Goal: Transaction & Acquisition: Download file/media

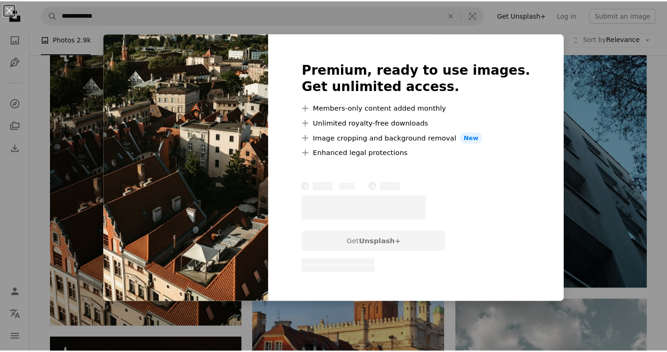
scroll to position [0, 252]
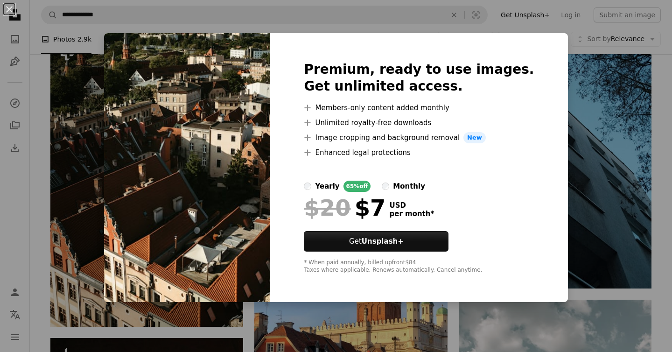
click at [574, 102] on div "An X shape Premium, ready to use images. Get unlimited access. A plus sign Memb…" at bounding box center [336, 176] width 672 height 352
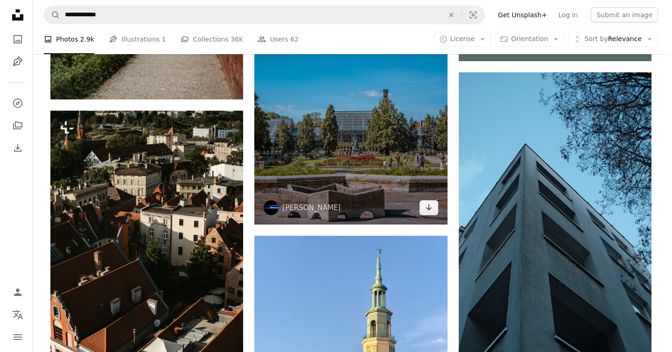
scroll to position [426, 0]
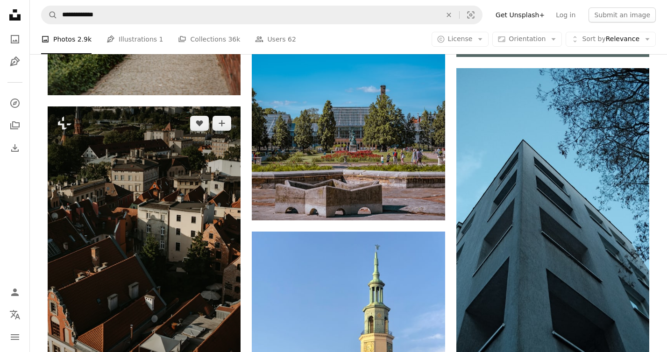
click at [174, 219] on img at bounding box center [144, 250] width 193 height 289
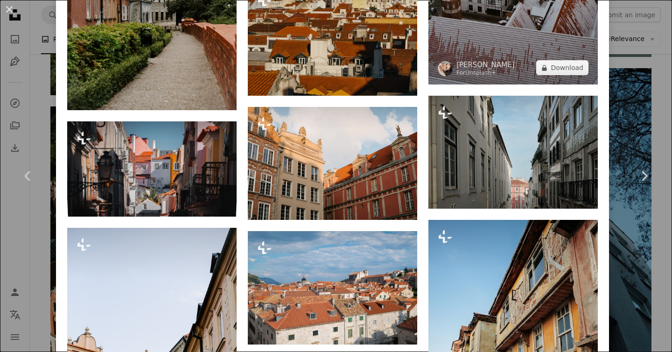
scroll to position [2040, 0]
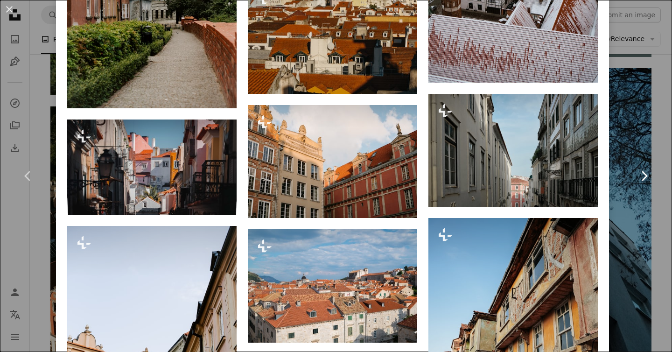
click at [639, 135] on link "Chevron right" at bounding box center [644, 176] width 56 height 90
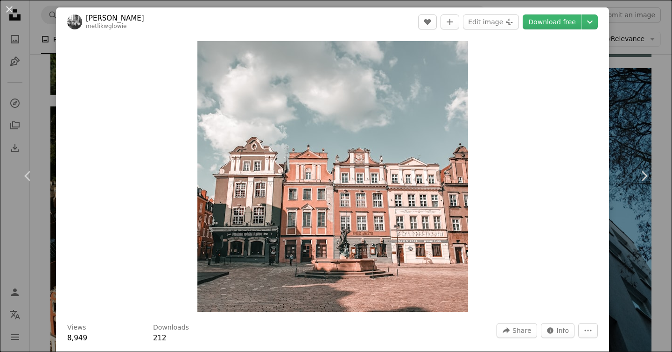
click at [637, 118] on div "An X shape Chevron left Chevron right [PERSON_NAME] metlikwglowie A heart A plu…" at bounding box center [336, 176] width 672 height 352
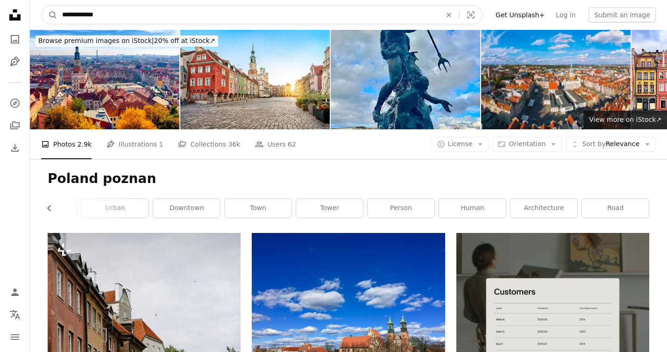
drag, startPoint x: 84, startPoint y: 15, endPoint x: 115, endPoint y: 13, distance: 30.4
click at [115, 13] on input "**********" at bounding box center [247, 15] width 381 height 18
type input "******"
click at [42, 6] on button "A magnifying glass" at bounding box center [50, 15] width 16 height 18
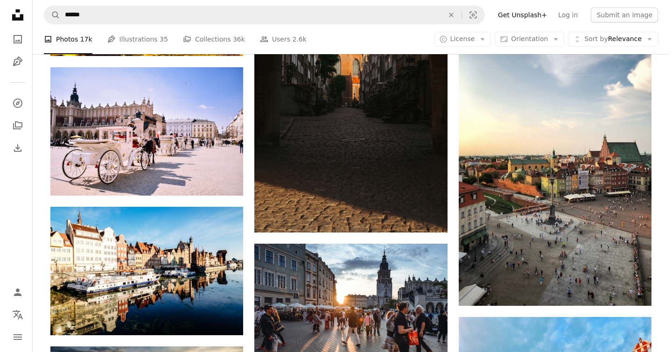
scroll to position [445, 0]
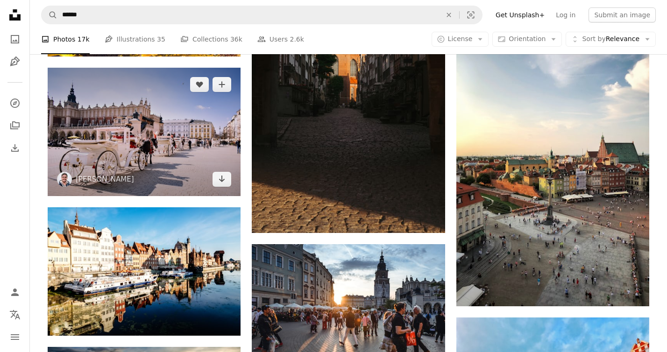
click at [184, 133] on img at bounding box center [144, 132] width 193 height 128
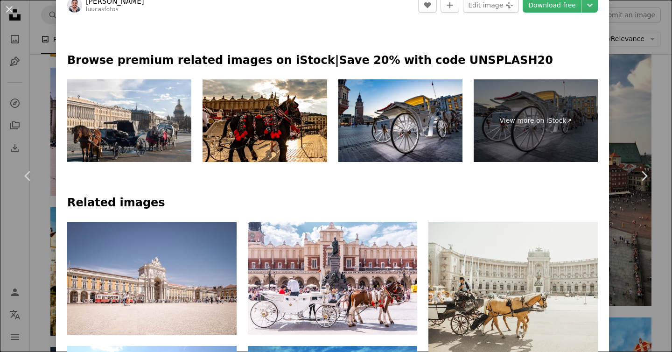
scroll to position [793, 0]
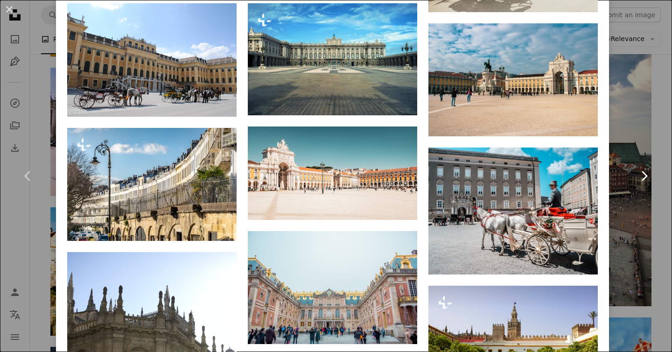
click at [639, 155] on link "Chevron right" at bounding box center [644, 176] width 56 height 90
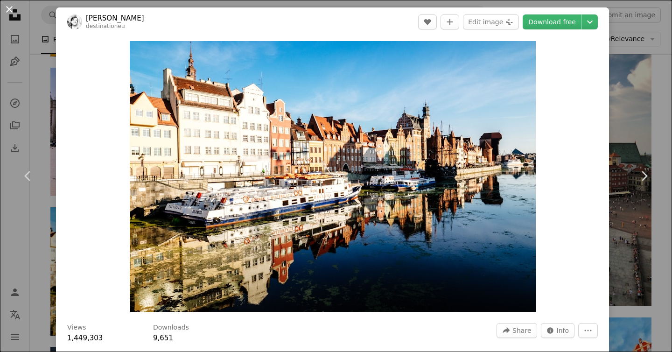
click at [10, 8] on button "An X shape" at bounding box center [9, 9] width 11 height 11
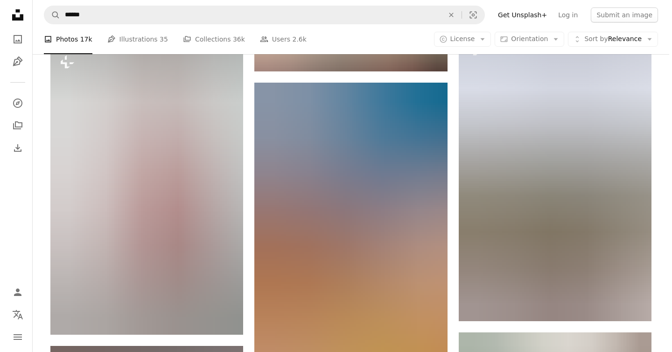
scroll to position [887, 0]
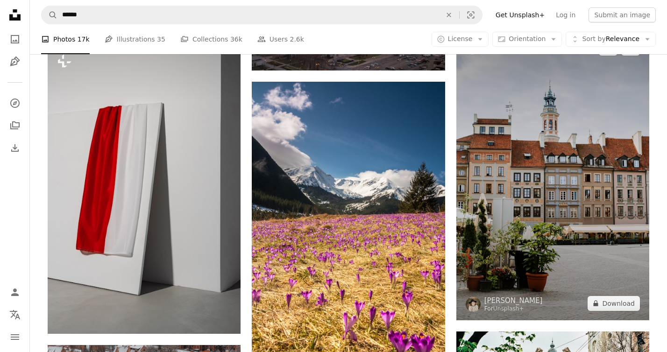
click at [583, 157] on img at bounding box center [552, 175] width 193 height 289
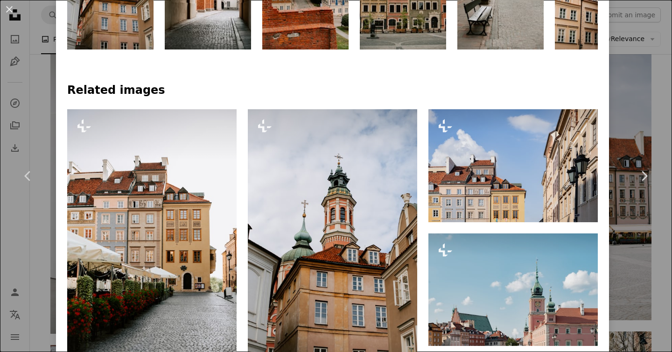
scroll to position [594, 0]
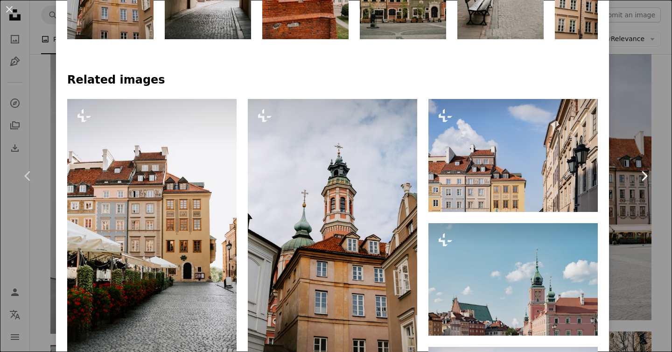
click at [630, 159] on link "Chevron right" at bounding box center [644, 176] width 56 height 90
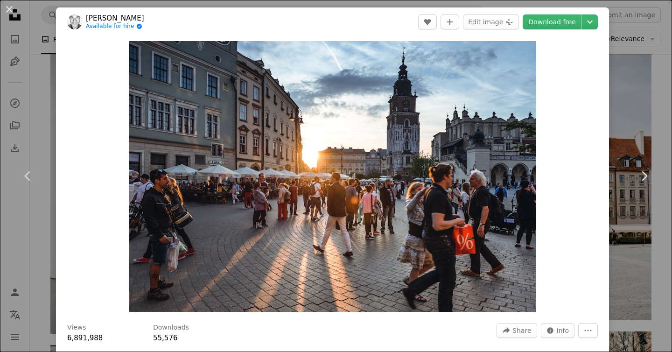
click at [7, 6] on button "An X shape" at bounding box center [9, 9] width 11 height 11
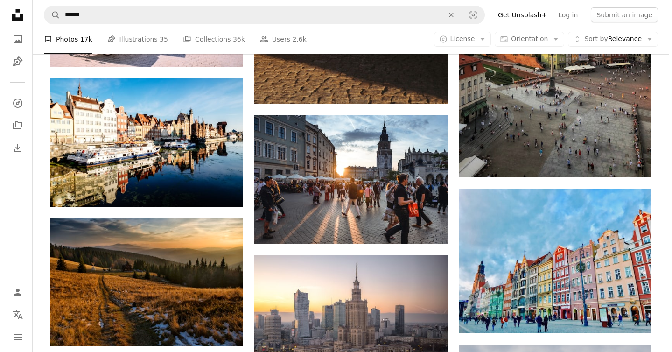
scroll to position [570, 0]
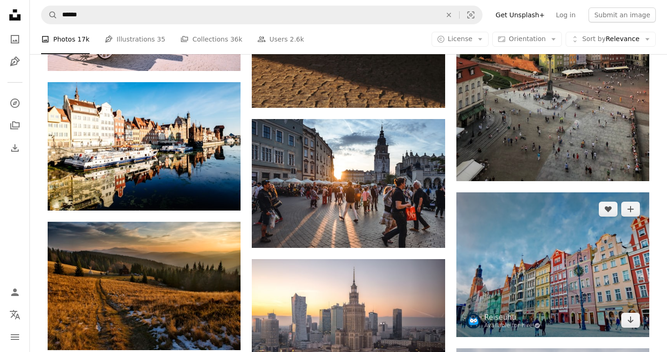
click at [544, 274] on img at bounding box center [552, 264] width 193 height 145
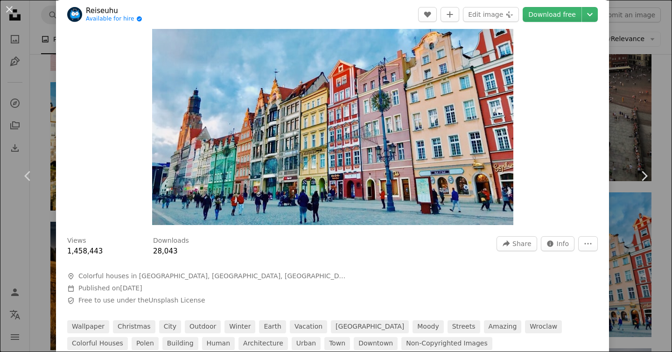
scroll to position [86, 0]
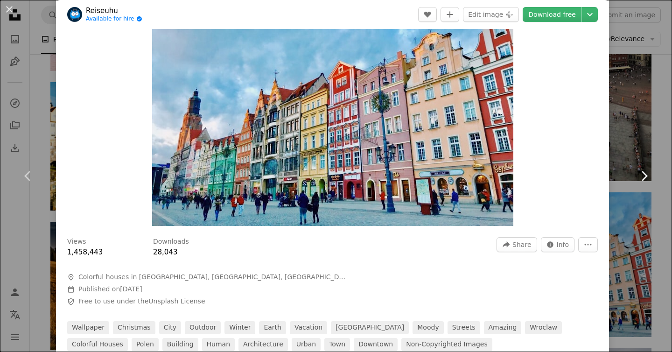
click at [655, 193] on link "Chevron right" at bounding box center [644, 176] width 56 height 90
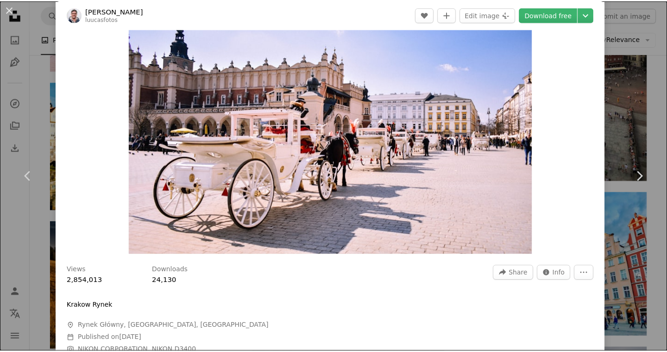
scroll to position [64, 0]
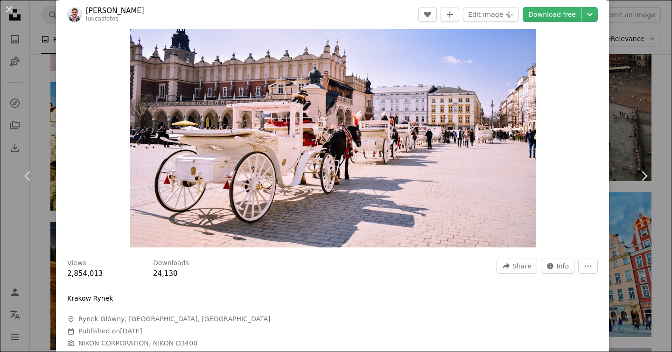
click at [643, 123] on div "An X shape Chevron left Chevron right [PERSON_NAME] Albuquerque luucasfotos A h…" at bounding box center [336, 176] width 672 height 352
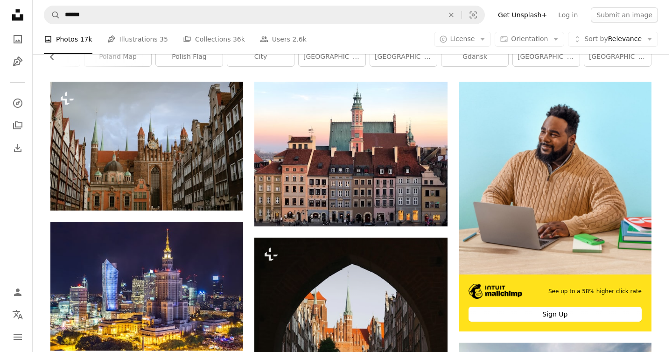
scroll to position [139, 0]
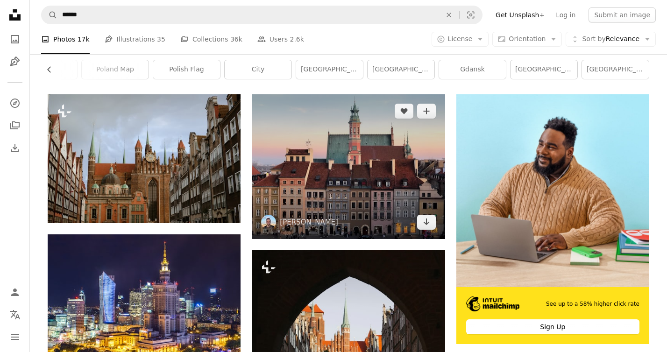
click at [391, 174] on img at bounding box center [348, 166] width 193 height 145
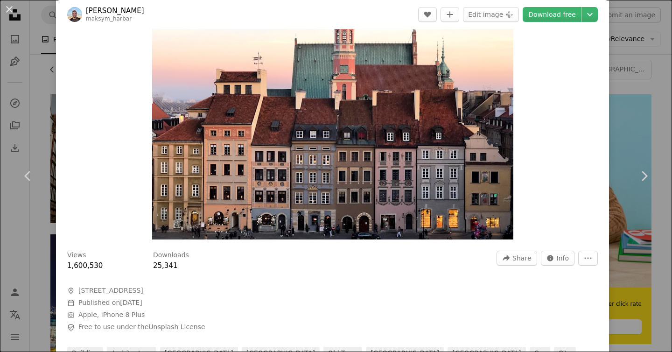
scroll to position [73, 0]
click at [630, 154] on link "Chevron right" at bounding box center [644, 176] width 56 height 90
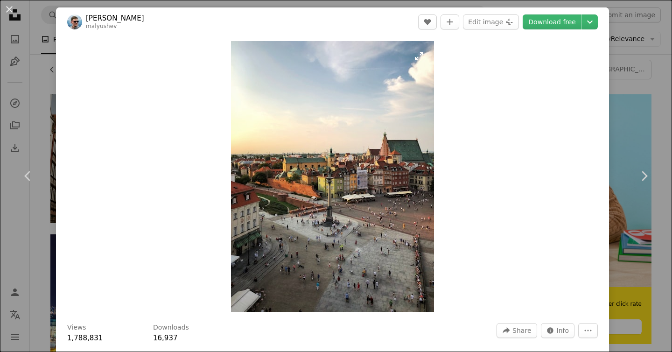
scroll to position [154, 0]
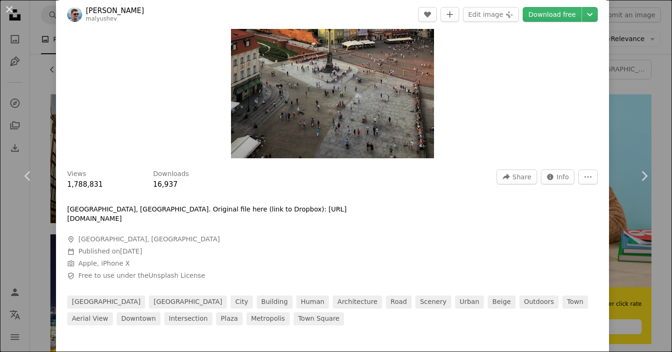
click at [639, 100] on div "An X shape Chevron left Chevron right [PERSON_NAME] malyushev A heart A plus si…" at bounding box center [336, 176] width 672 height 352
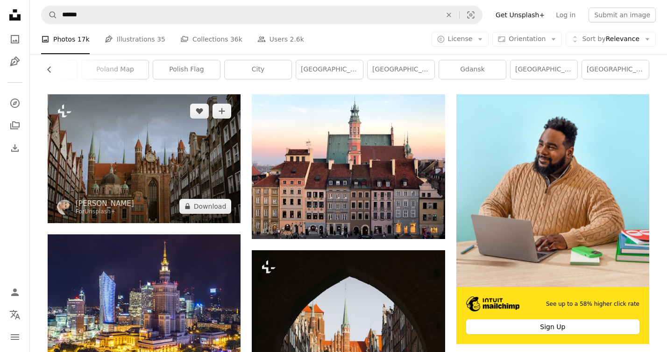
click at [146, 174] on img at bounding box center [144, 158] width 193 height 128
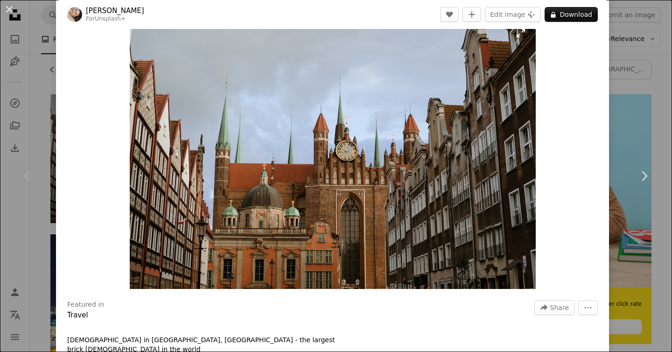
scroll to position [22, 0]
click at [627, 145] on link "Chevron right" at bounding box center [644, 176] width 56 height 90
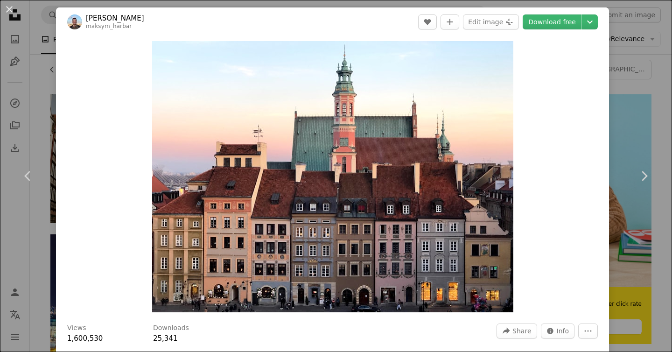
click at [642, 75] on div "An X shape Chevron left Chevron right [PERSON_NAME] maksym_harbar A heart A plu…" at bounding box center [336, 176] width 672 height 352
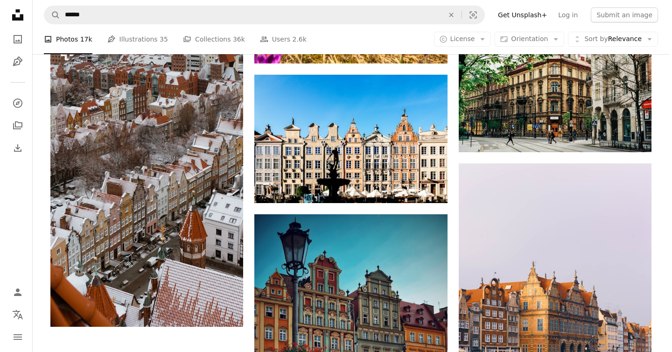
scroll to position [1195, 0]
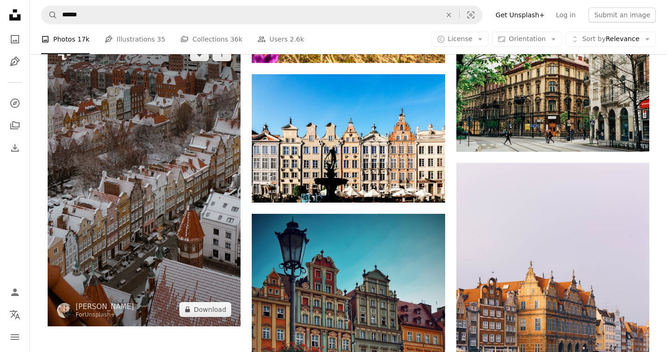
click at [202, 178] on img at bounding box center [144, 181] width 193 height 289
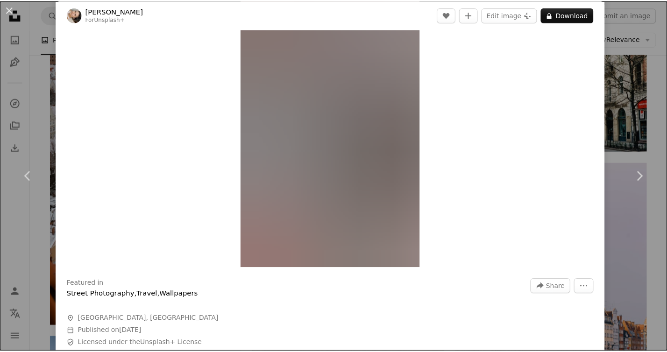
scroll to position [43, 0]
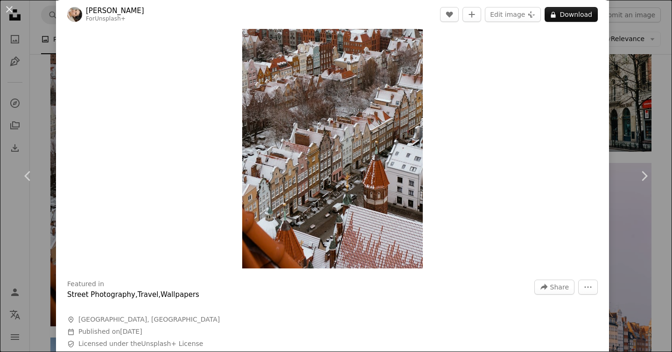
click at [626, 107] on div "An X shape Chevron left Chevron right [PERSON_NAME] For Unsplash+ A heart A plu…" at bounding box center [336, 176] width 672 height 352
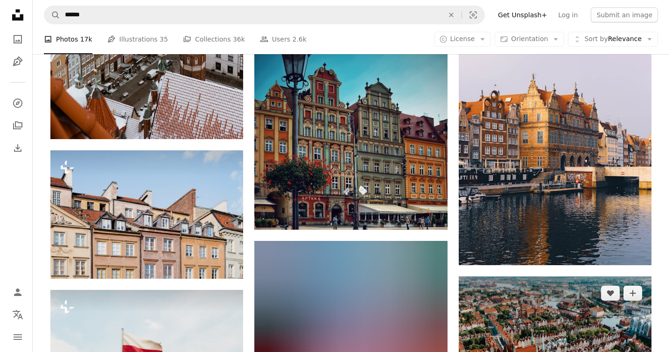
scroll to position [1389, 0]
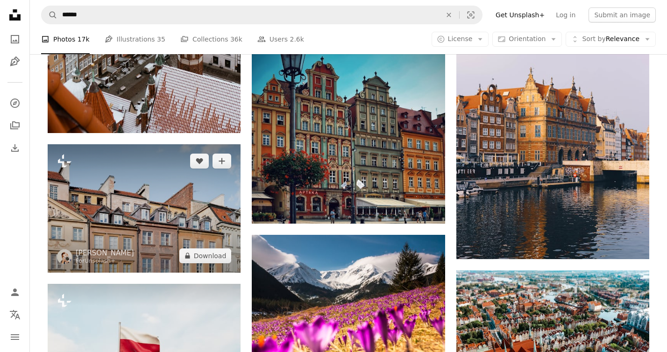
click at [197, 230] on img at bounding box center [144, 208] width 193 height 128
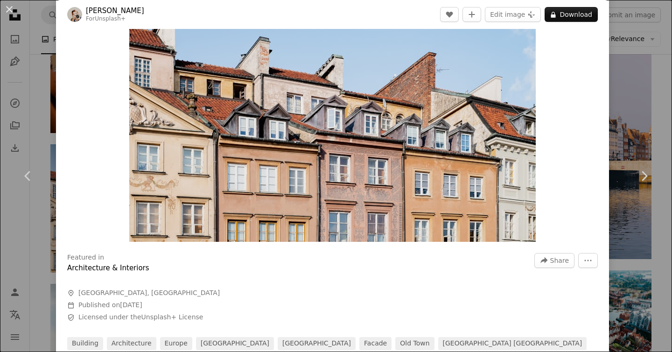
scroll to position [71, 0]
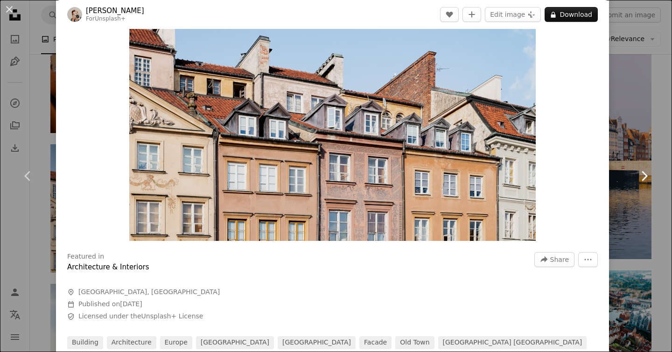
click at [617, 148] on link "Chevron right" at bounding box center [644, 176] width 56 height 90
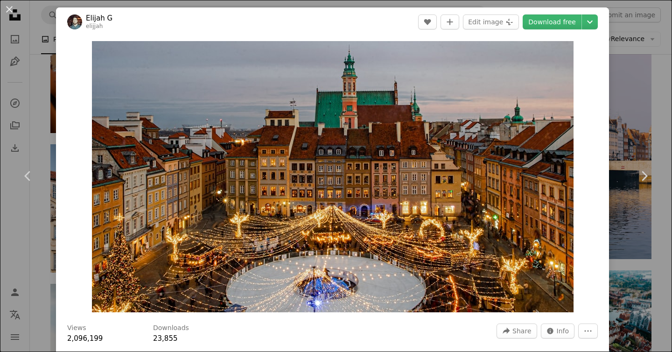
click at [639, 95] on div "An X shape Chevron left Chevron right [PERSON_NAME] A heart A plus sign Edit im…" at bounding box center [336, 176] width 672 height 352
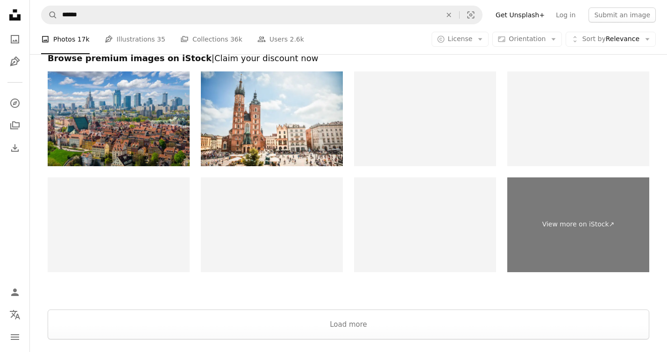
scroll to position [3046, 0]
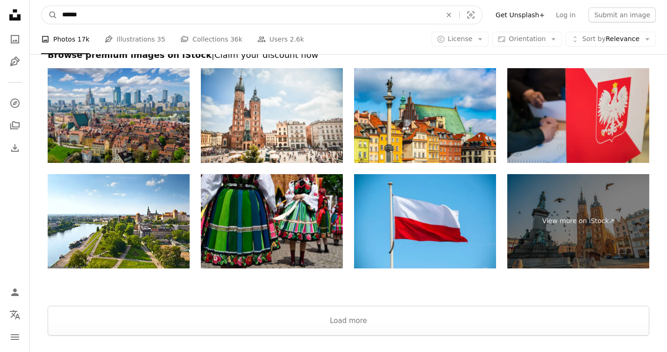
click at [141, 17] on input "******" at bounding box center [247, 15] width 381 height 18
type input "**********"
click at [42, 6] on button "A magnifying glass" at bounding box center [50, 15] width 16 height 18
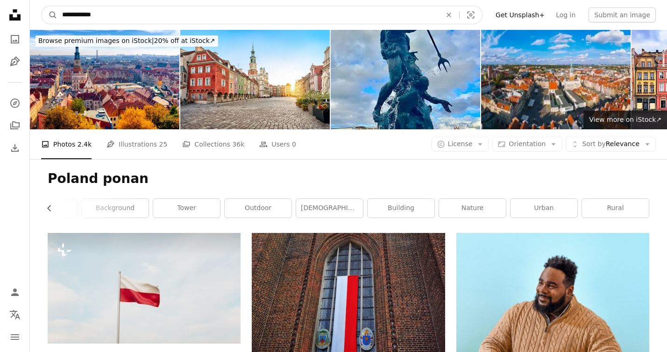
click at [92, 15] on input "**********" at bounding box center [247, 15] width 381 height 18
type input "**********"
click at [42, 6] on button "A magnifying glass" at bounding box center [50, 15] width 16 height 18
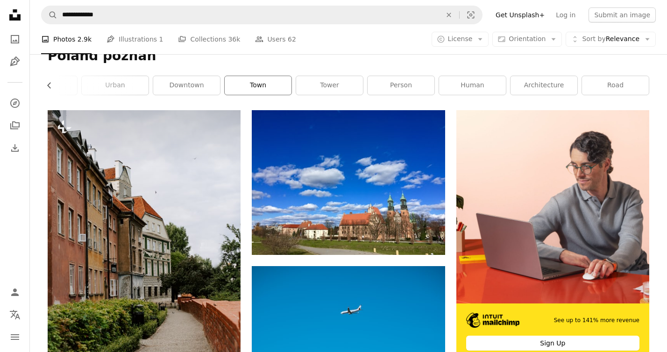
scroll to position [112, 0]
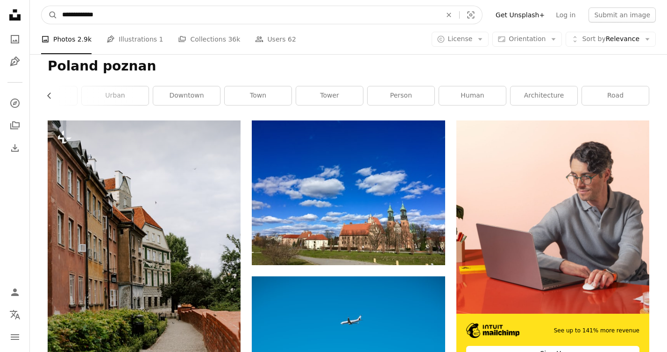
drag, startPoint x: 84, startPoint y: 16, endPoint x: 19, endPoint y: 15, distance: 65.8
type input "******"
click button "A magnifying glass" at bounding box center [50, 15] width 16 height 18
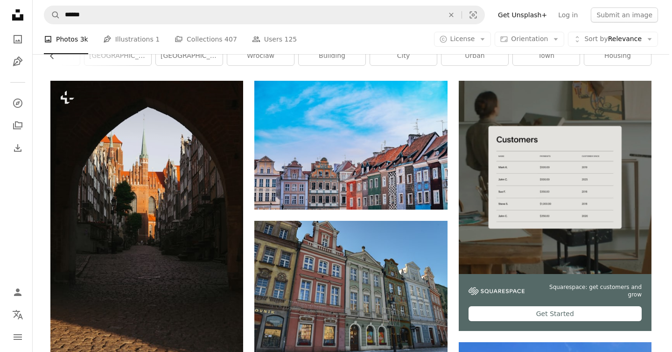
scroll to position [177, 0]
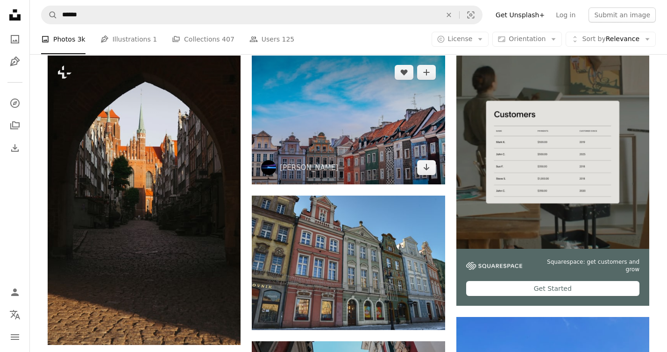
click at [354, 135] on img at bounding box center [348, 120] width 193 height 128
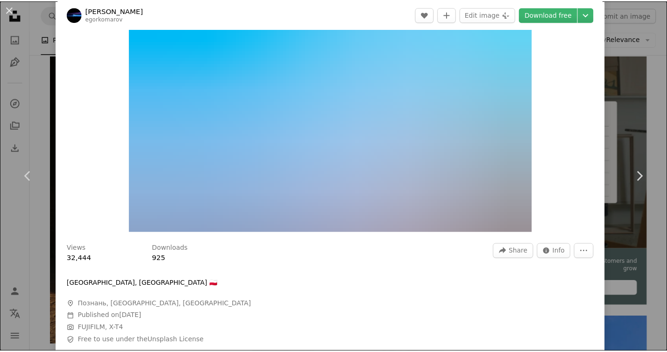
scroll to position [81, 0]
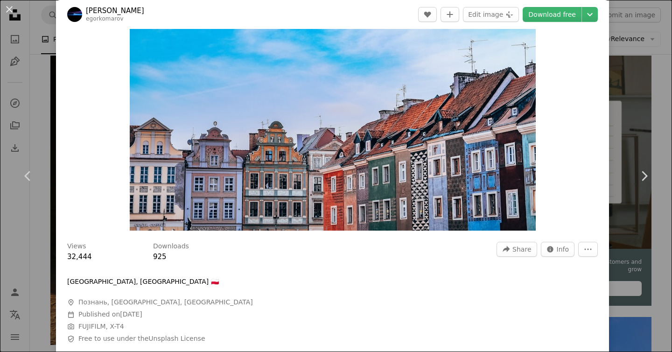
click at [639, 79] on div "An X shape Chevron left Chevron right [PERSON_NAME] egorkomarov A heart A plus …" at bounding box center [336, 176] width 672 height 352
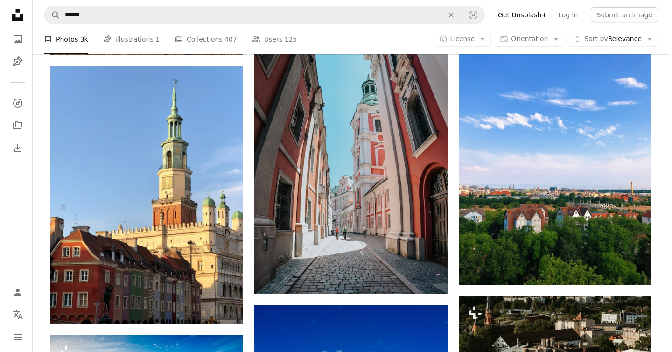
scroll to position [451, 0]
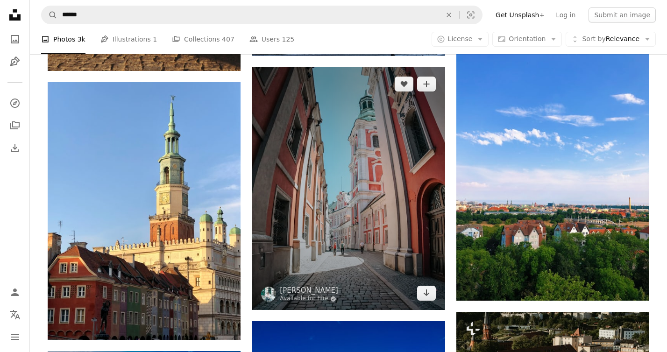
click at [372, 157] on img at bounding box center [348, 188] width 193 height 243
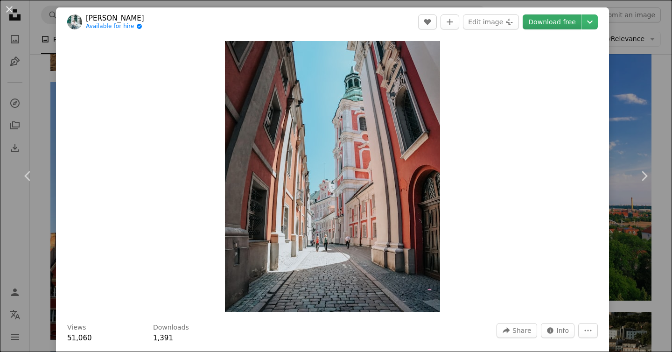
click at [559, 22] on link "Download free" at bounding box center [552, 21] width 59 height 15
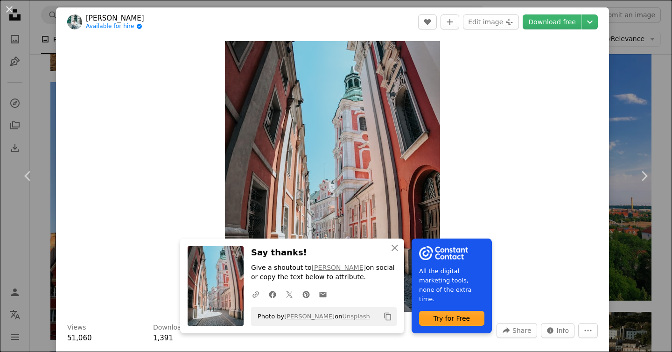
click at [628, 78] on div "An X shape Chevron left Chevron right An X shape Close Say thanks! Give a shout…" at bounding box center [336, 176] width 672 height 352
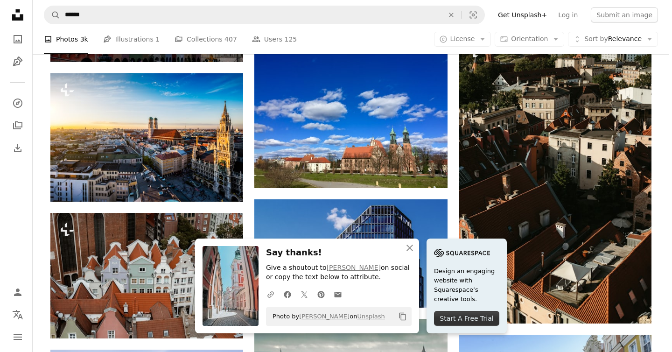
scroll to position [751, 0]
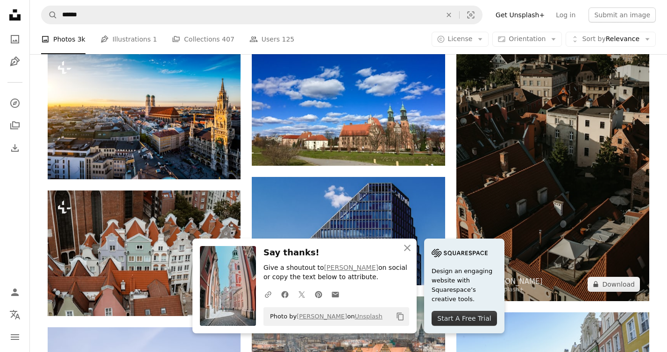
click at [594, 162] on img at bounding box center [552, 156] width 193 height 289
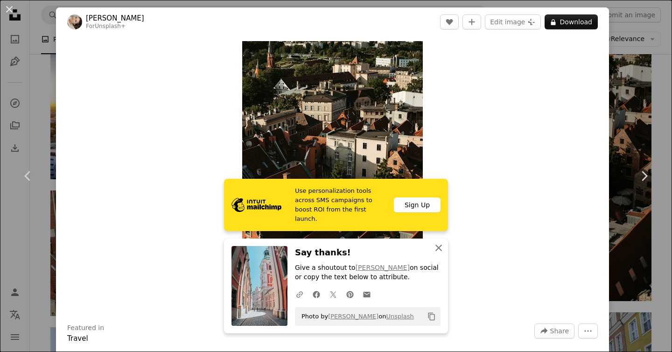
click at [440, 249] on icon "An X shape" at bounding box center [438, 247] width 11 height 11
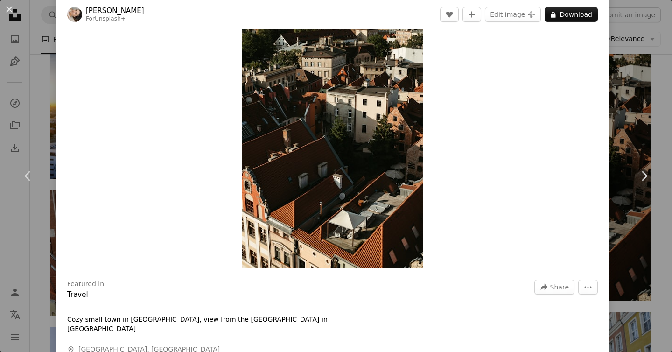
scroll to position [64, 0]
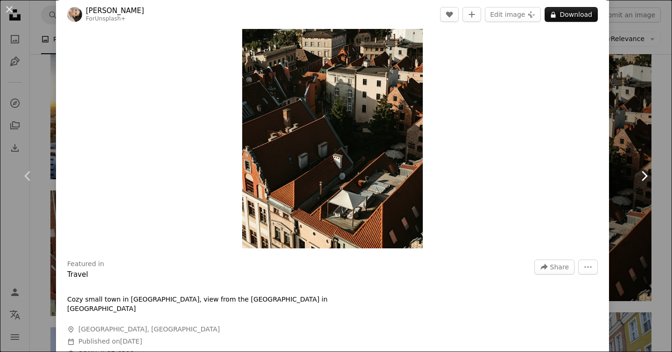
click at [638, 158] on link "Chevron right" at bounding box center [644, 176] width 56 height 90
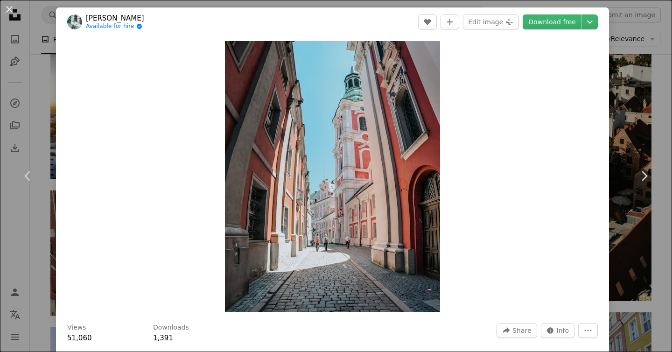
click at [634, 88] on div "An X shape Chevron left Chevron right [PERSON_NAME] Available for hire A checkm…" at bounding box center [336, 176] width 672 height 352
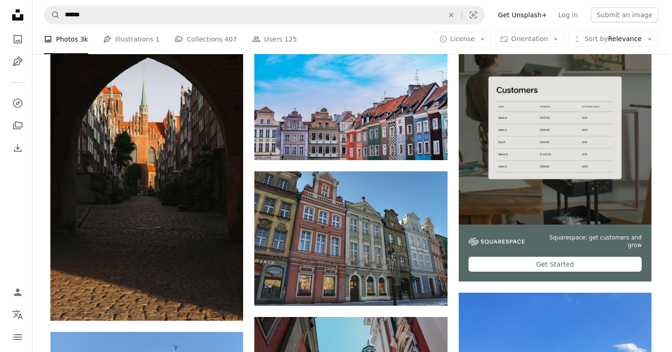
scroll to position [201, 0]
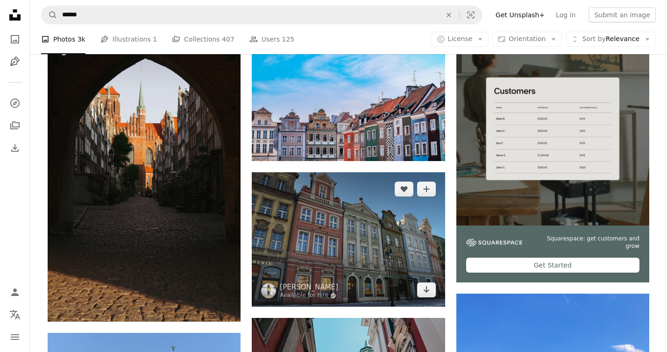
click at [292, 257] on img at bounding box center [348, 239] width 193 height 135
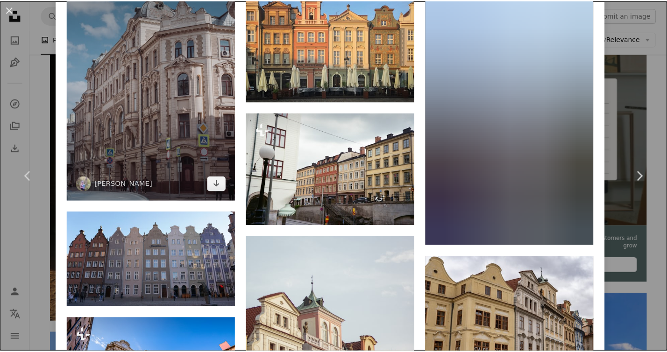
scroll to position [698, 0]
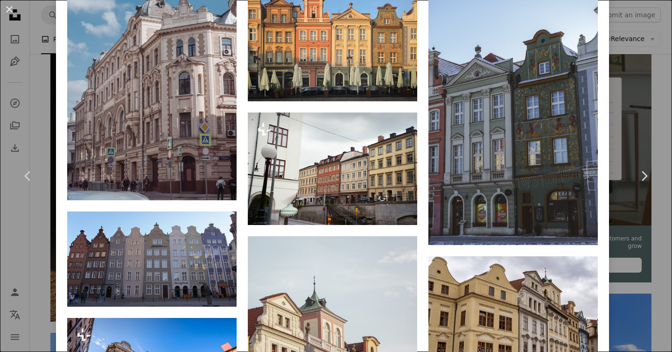
click at [651, 99] on div "An X shape Chevron left Chevron right Alexandra Available for hire A checkmark …" at bounding box center [336, 176] width 672 height 352
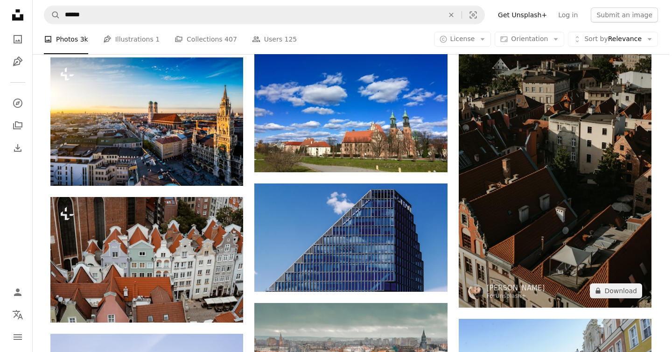
scroll to position [695, 0]
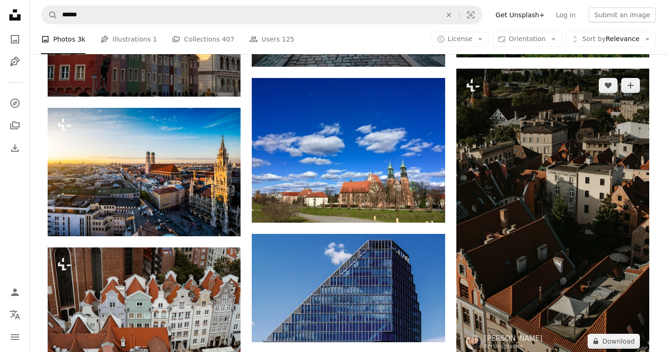
click at [562, 214] on img at bounding box center [552, 213] width 193 height 289
